Goal: Find specific page/section: Find specific page/section

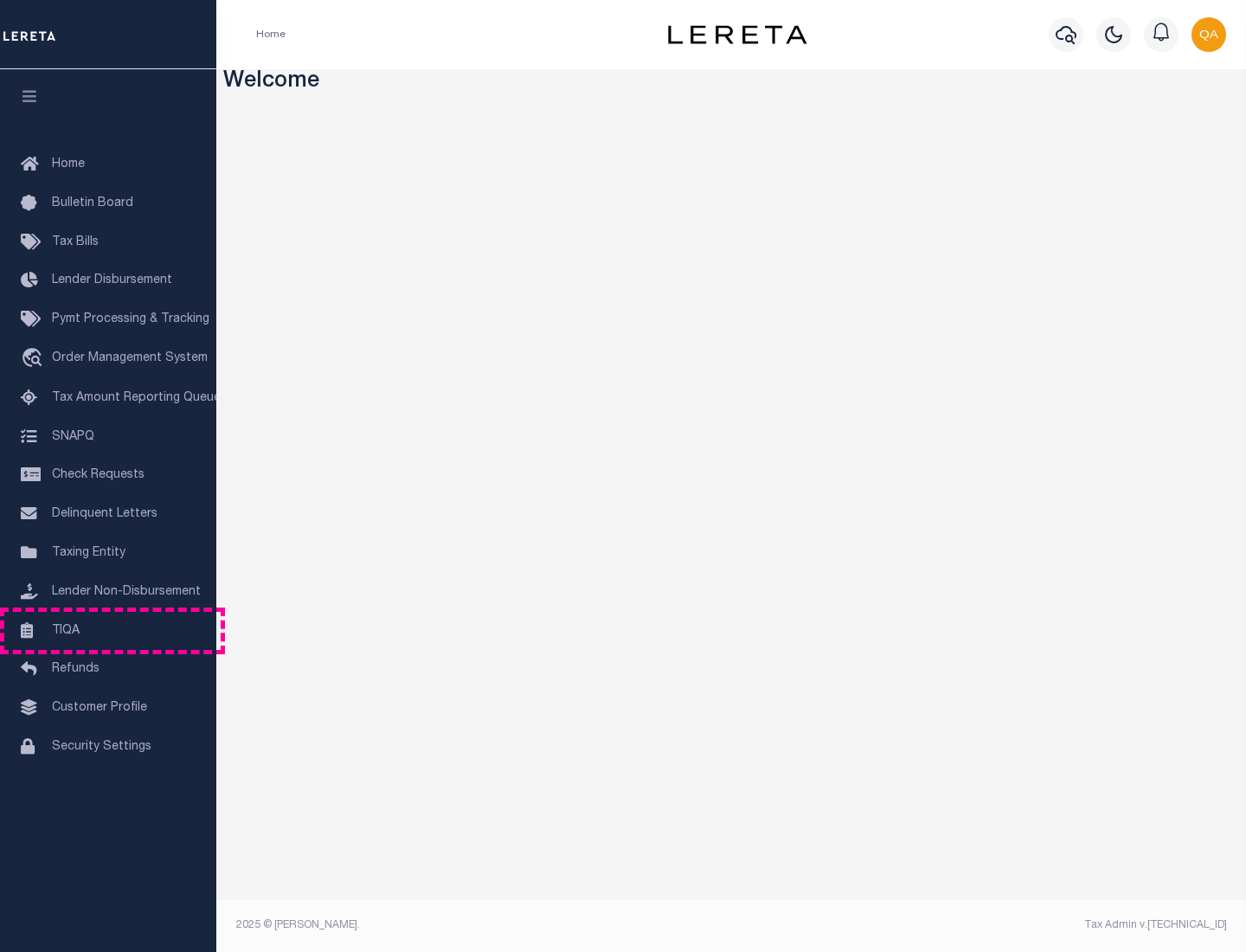
click at [108, 630] on link "TIQA" at bounding box center [108, 631] width 216 height 39
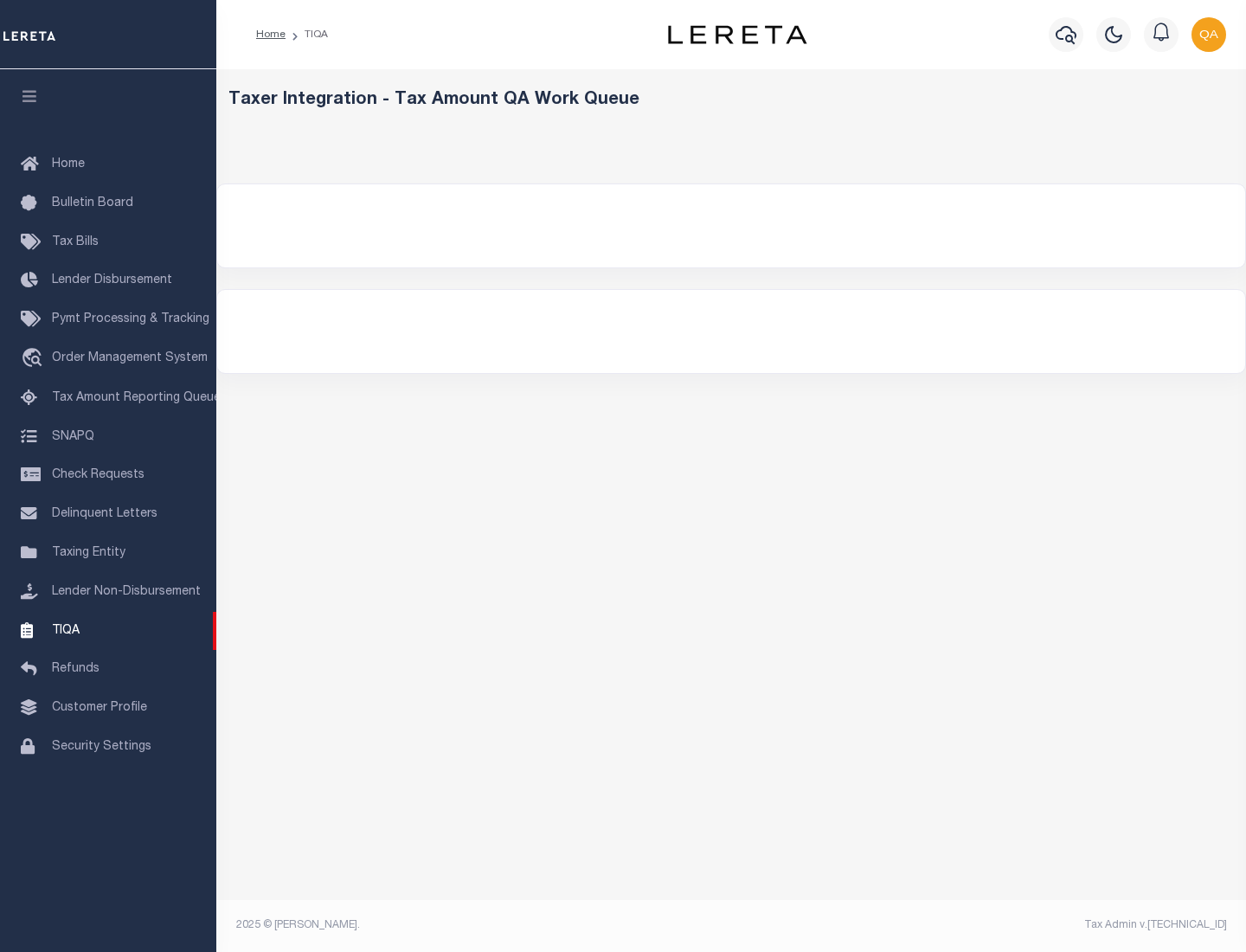
select select "200"
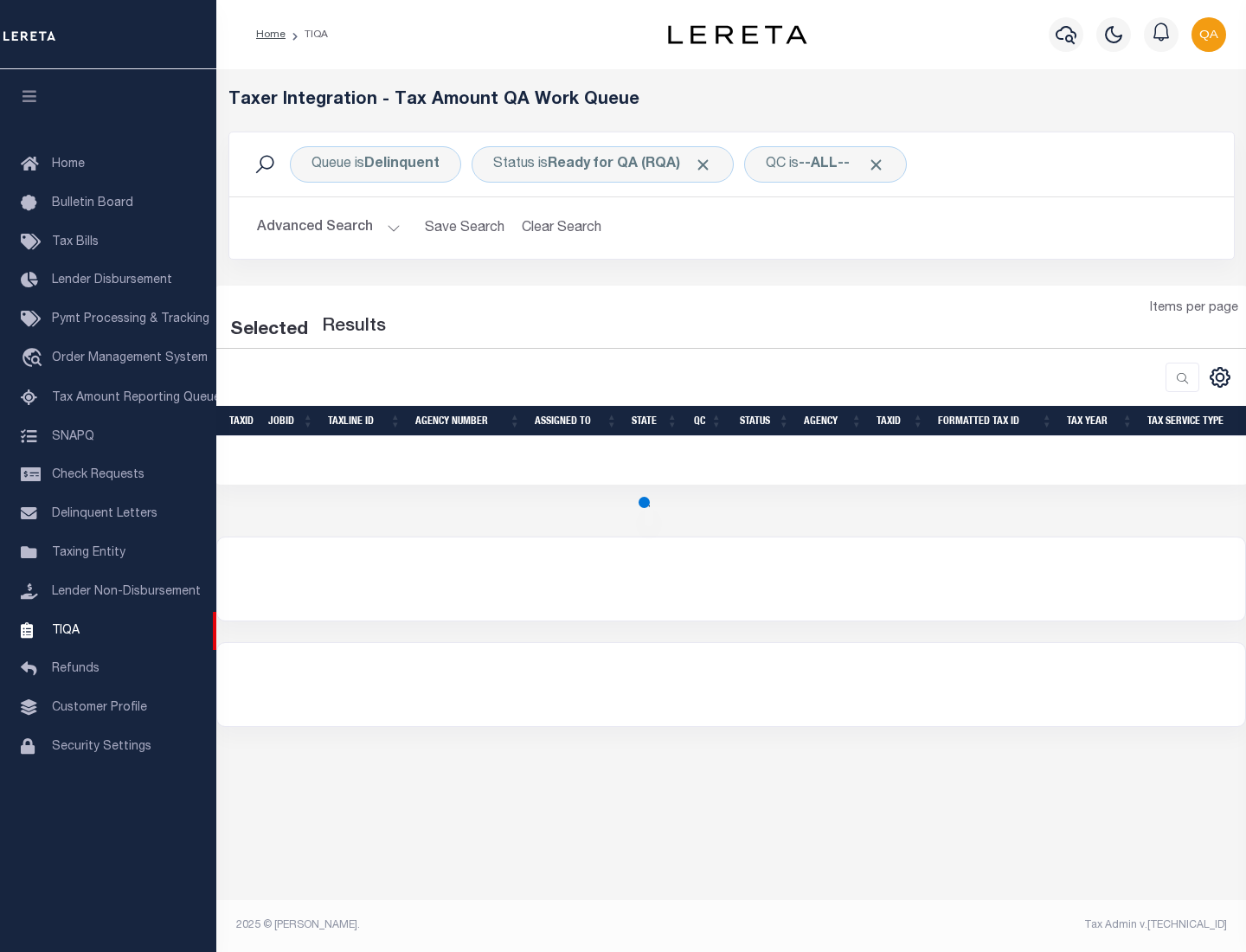
select select "200"
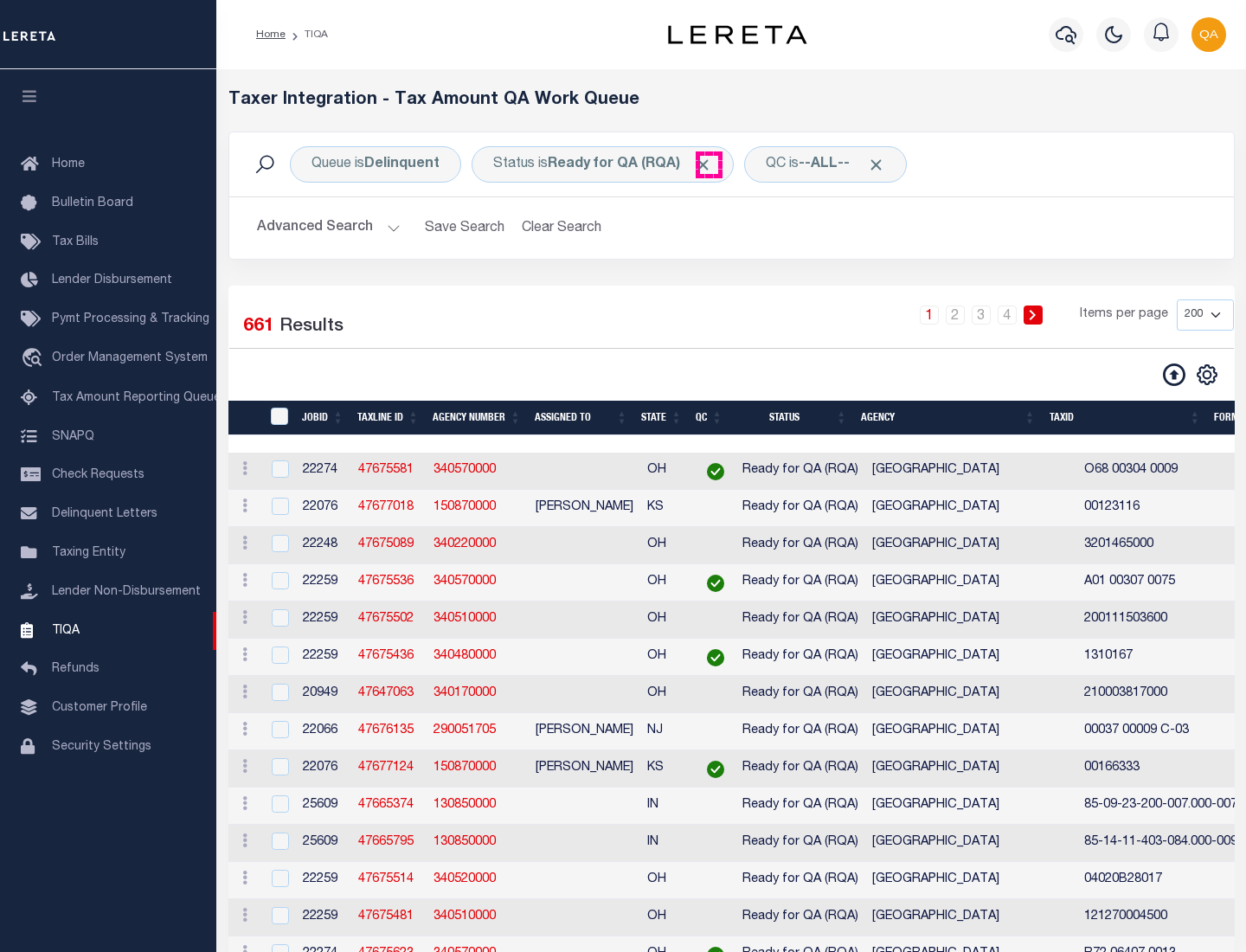
click at [709, 165] on span "Click to Remove" at bounding box center [703, 165] width 19 height 19
